Goal: Information Seeking & Learning: Learn about a topic

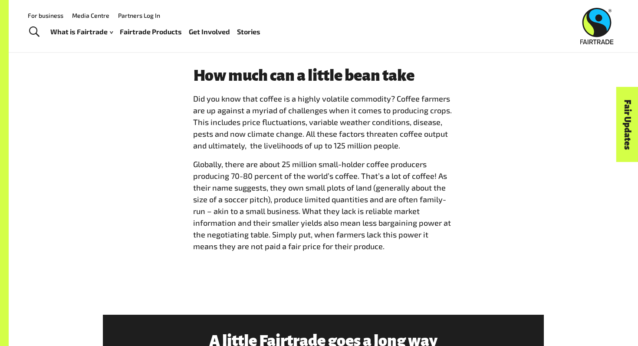
scroll to position [988, 0]
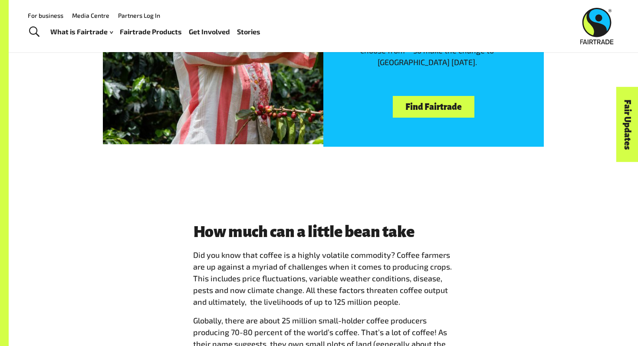
click at [127, 167] on div "Where to buy Fairtrade coffee You can smell the beans already can’t you? There …" at bounding box center [323, 37] width 629 height 318
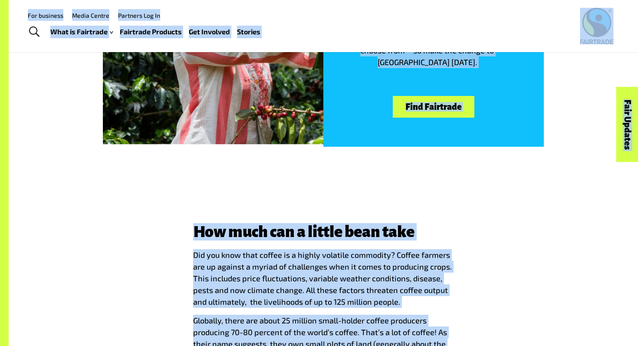
copy body "Menu For business Media Centre Partners Log In What is Fairtrade How Fairtrade …"
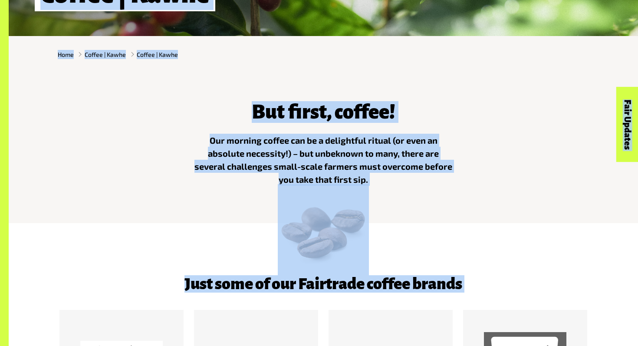
scroll to position [271, 0]
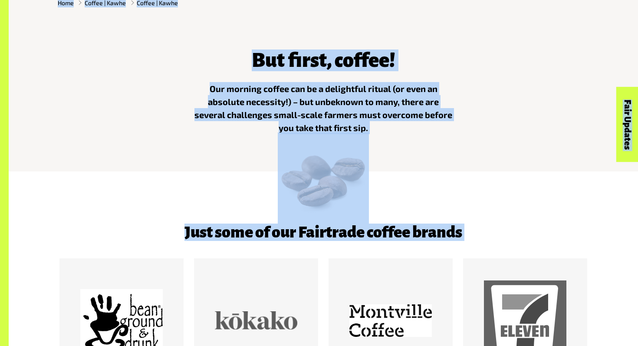
click at [533, 113] on div "But first, coffee! Our morning coffee can be a delightful ritual (or even an ab…" at bounding box center [324, 90] width 542 height 102
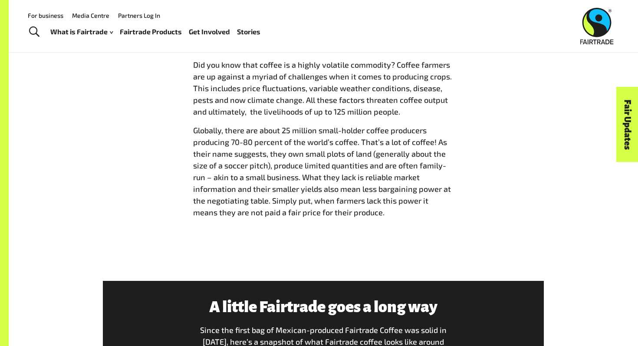
scroll to position [1156, 0]
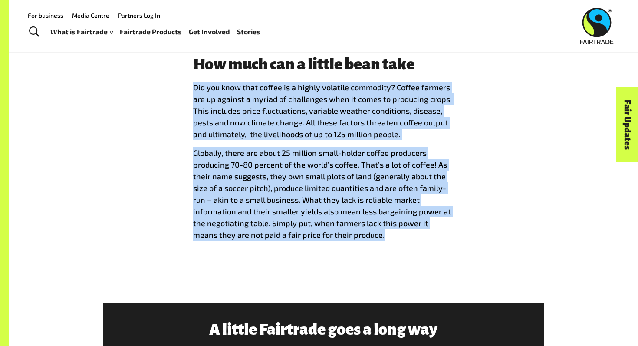
drag, startPoint x: 369, startPoint y: 239, endPoint x: 176, endPoint y: 84, distance: 247.9
click at [176, 84] on div "How much can a little bean take Did you know that coffee is a highly volatile c…" at bounding box center [324, 152] width 542 height 192
copy span "Did you know that coffee is a highly volatile commodity? Coffee farmers are up …"
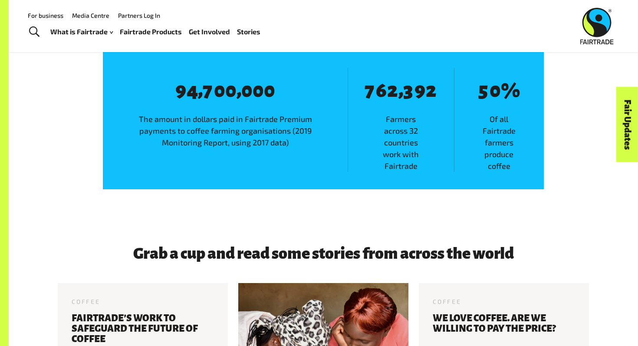
scroll to position [1504, 0]
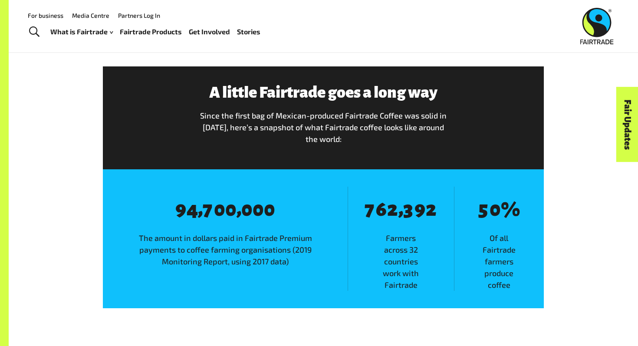
scroll to position [1382, 0]
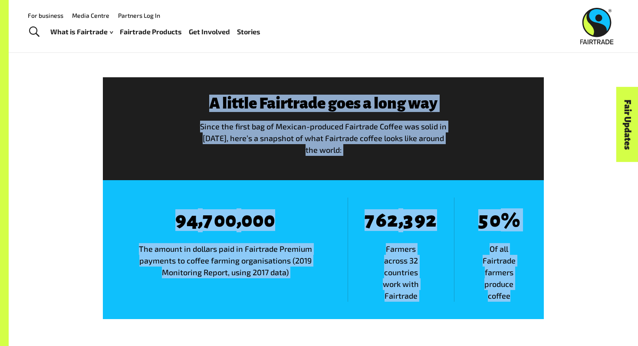
drag, startPoint x: 203, startPoint y: 96, endPoint x: 516, endPoint y: 295, distance: 370.8
click at [516, 295] on div "A little Fairtrade goes a long way Since the first bag of Mexican-produced Fair…" at bounding box center [323, 198] width 451 height 242
copy div "A little Fairtrade goes a long way Since the first bag of Mexican-produced Fair…"
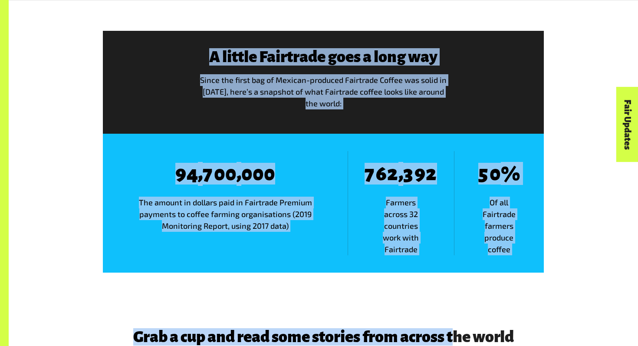
scroll to position [1444, 0]
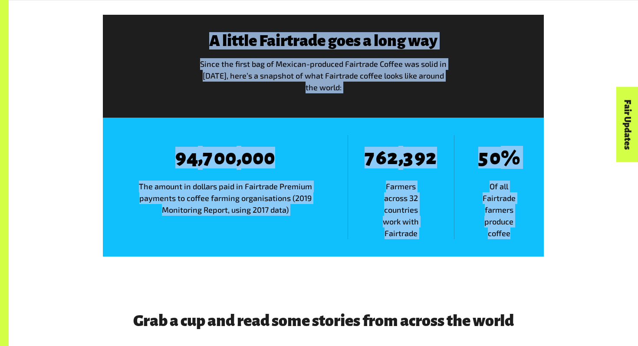
drag, startPoint x: 194, startPoint y: 79, endPoint x: 458, endPoint y: 280, distance: 331.3
copy main "Lor ips dolo sita consec ad e seddoe temporin utlaboree? Dolore magnaal eni ad …"
click at [549, 119] on div "A little Fairtrade goes a long way Since the first bag of Mexican-produced Fair…" at bounding box center [324, 136] width 542 height 242
